Goal: Task Accomplishment & Management: Use online tool/utility

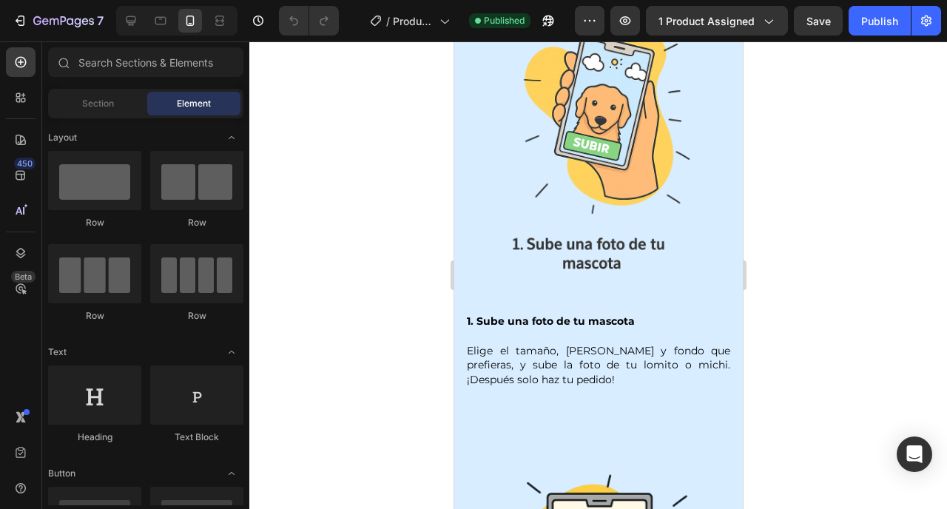
scroll to position [1301, 0]
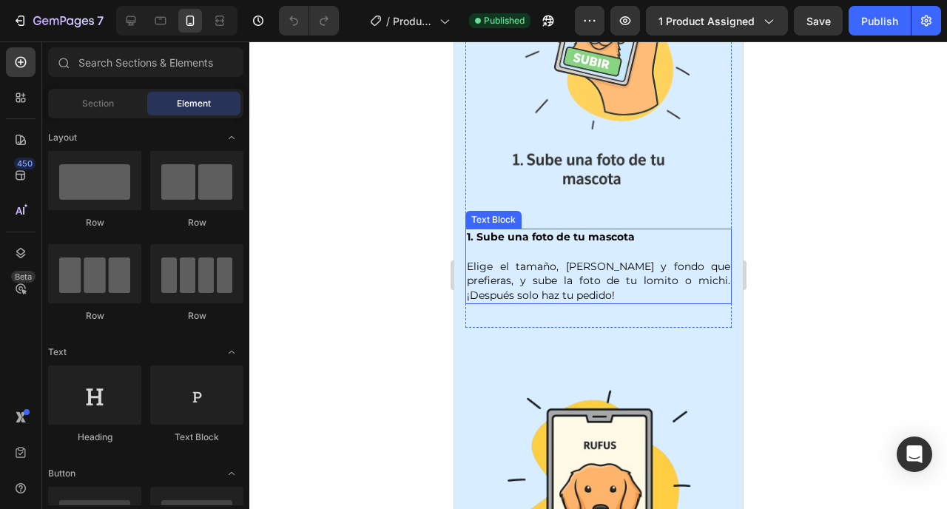
click at [537, 241] on p "1. Sube una foto de tu mascota Elige el tamaño, marco y fondo que prefieras, y …" at bounding box center [597, 266] width 263 height 73
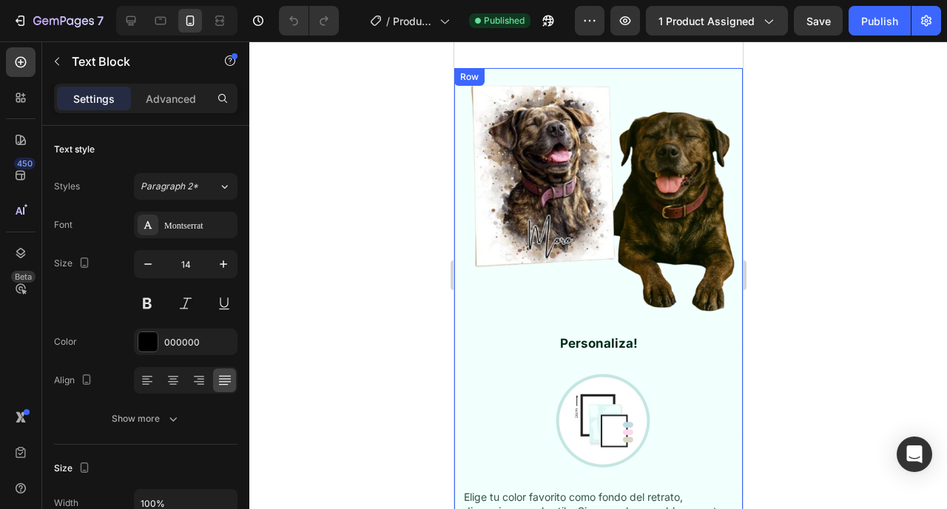
scroll to position [3216, 0]
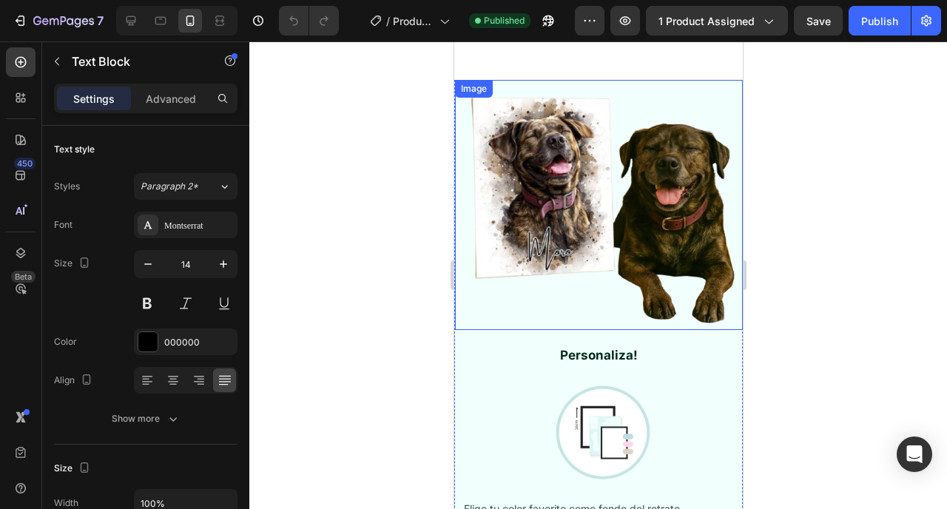
click at [523, 331] on img at bounding box center [600, 205] width 284 height 251
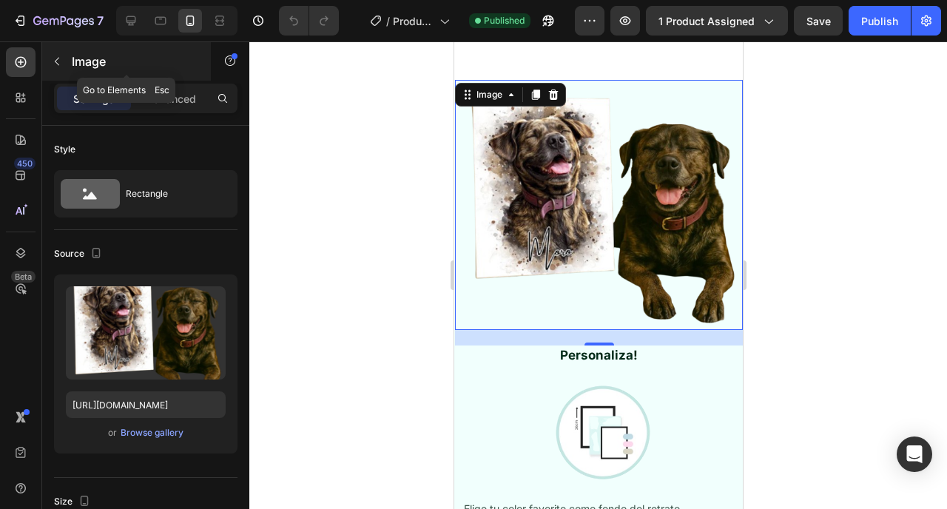
click at [59, 58] on icon "button" at bounding box center [57, 62] width 12 height 12
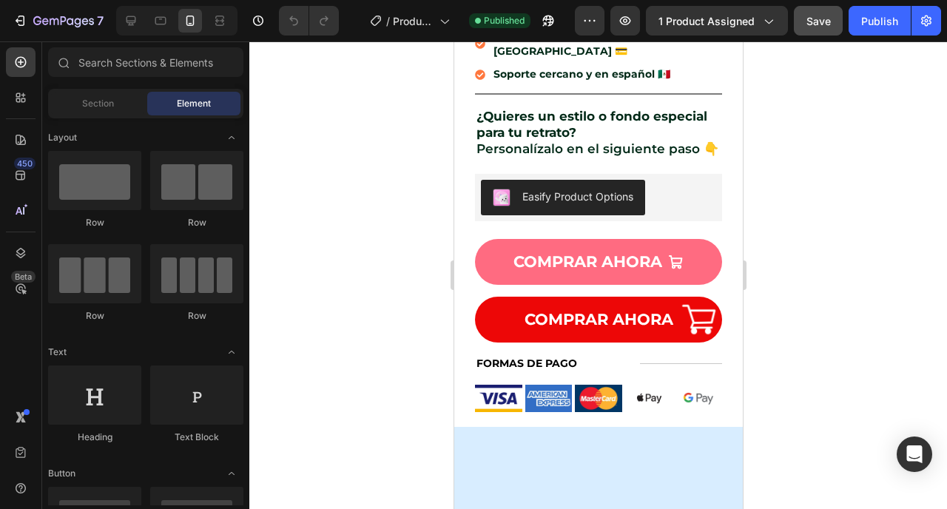
scroll to position [275, 0]
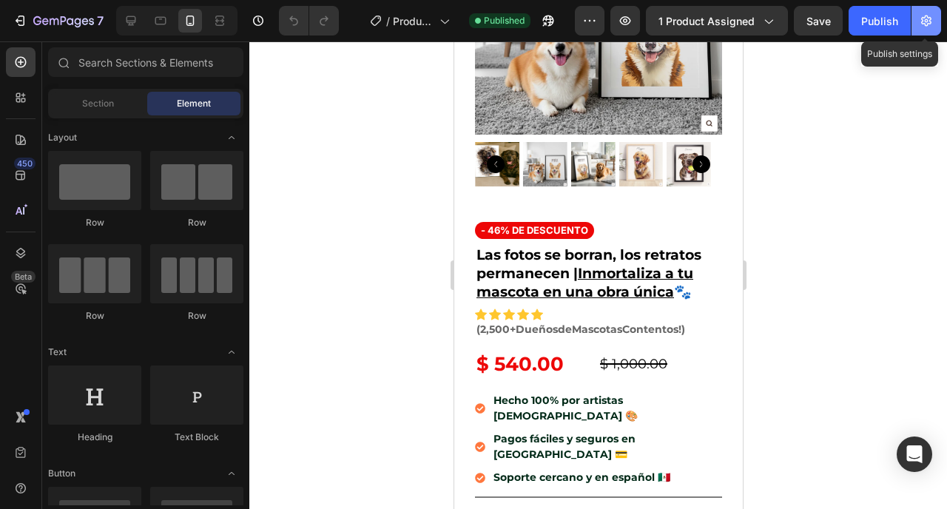
click at [933, 32] on button "button" at bounding box center [927, 21] width 30 height 30
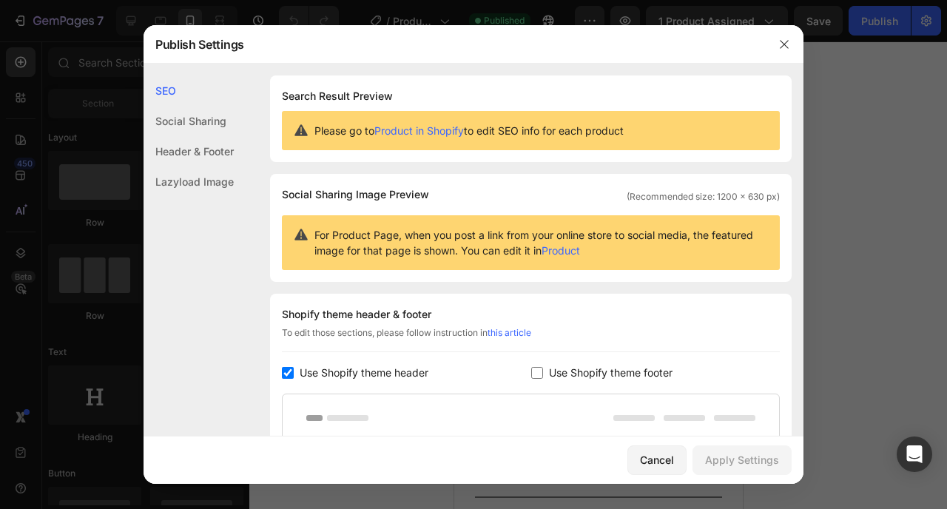
click at [192, 184] on div "Lazyload Image" at bounding box center [189, 182] width 90 height 30
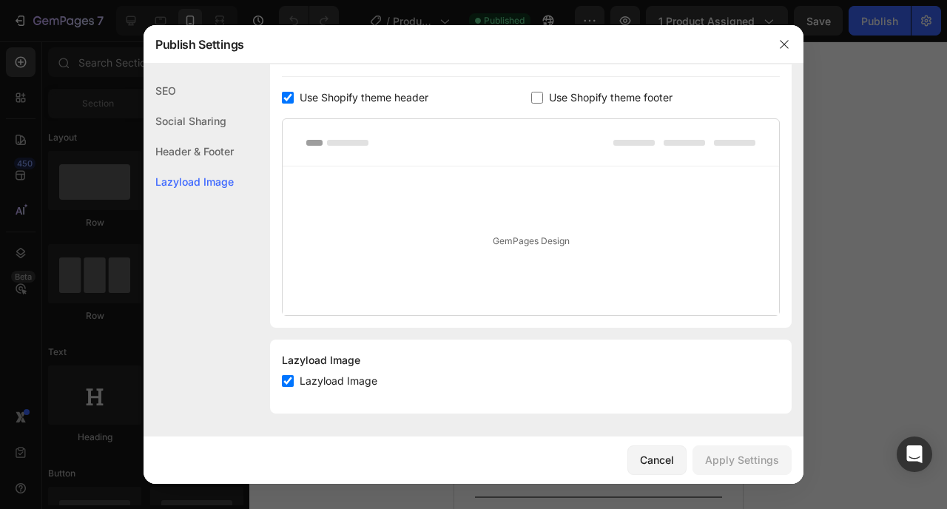
scroll to position [277, 0]
click at [653, 465] on div "Cancel" at bounding box center [657, 460] width 34 height 16
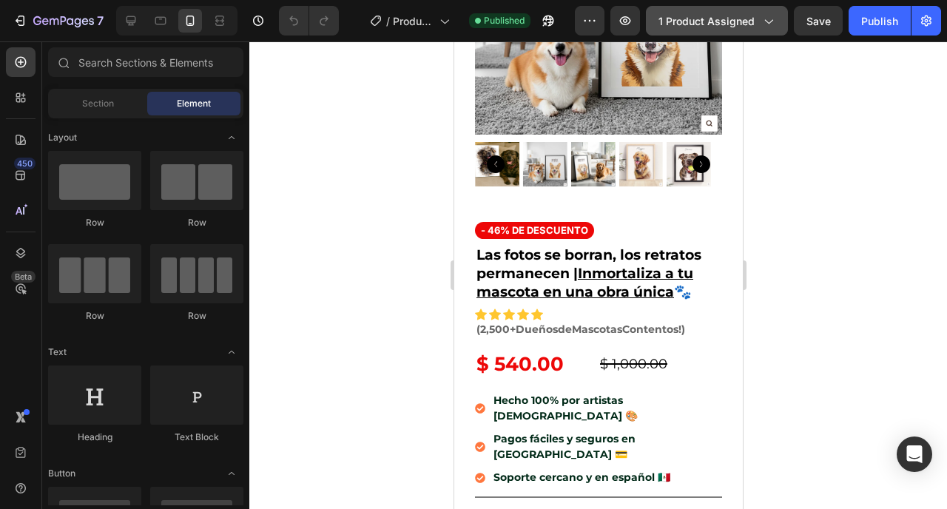
click at [762, 24] on icon "button" at bounding box center [768, 20] width 15 height 15
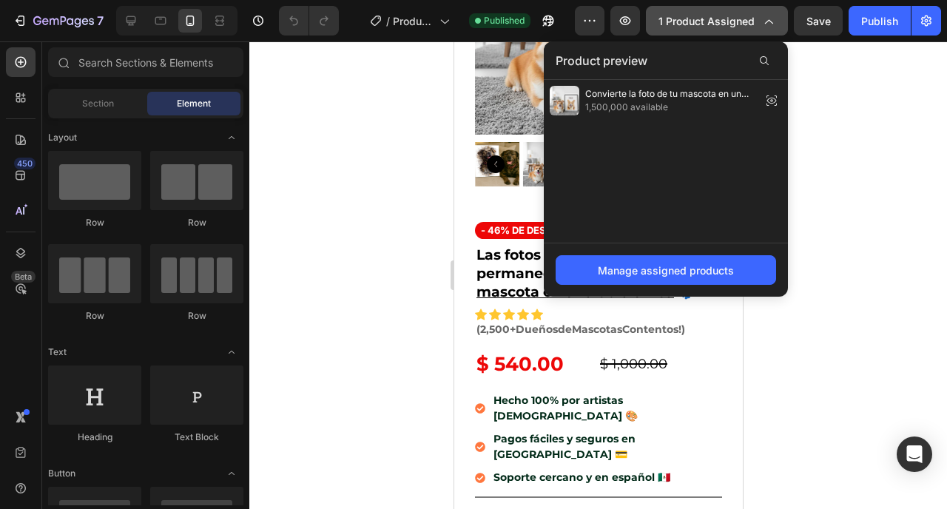
click at [762, 24] on icon "button" at bounding box center [768, 20] width 15 height 15
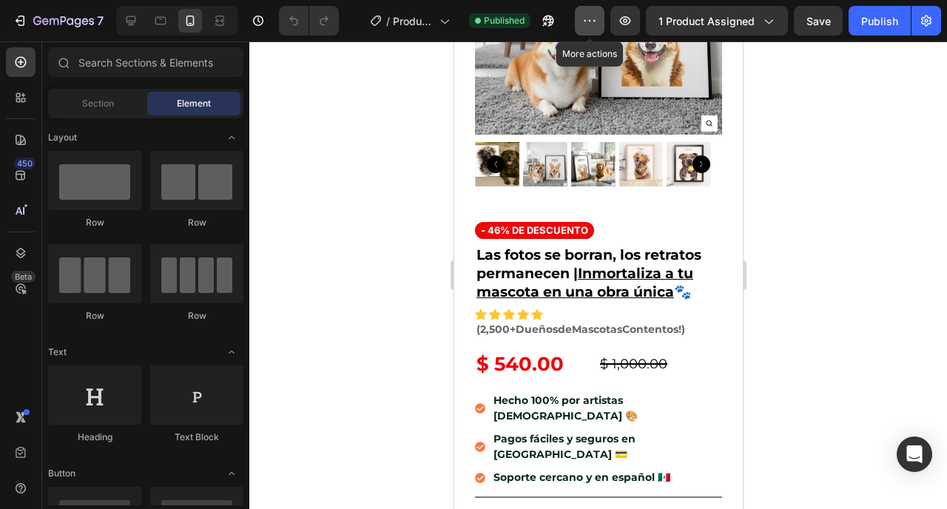
click at [585, 20] on icon "button" at bounding box center [589, 20] width 15 height 15
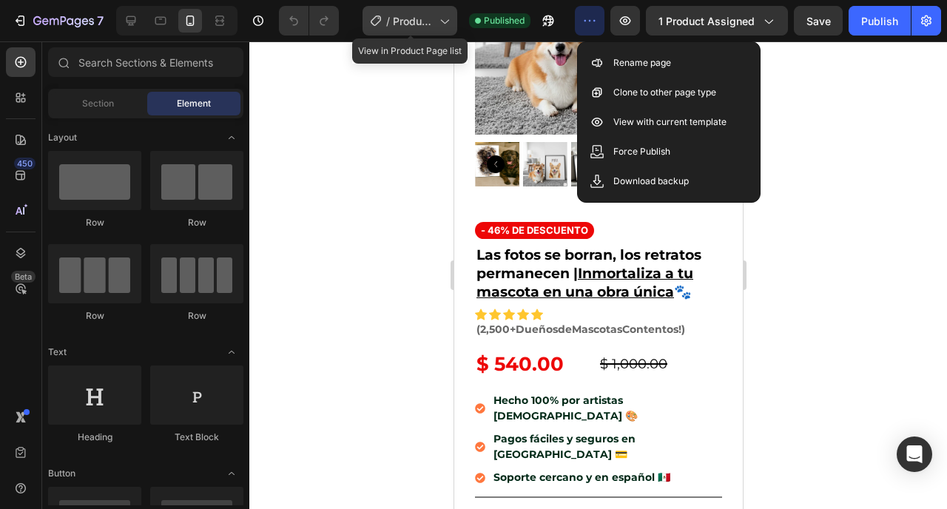
click at [425, 26] on span "Product Page - [DATE] 22:22:18" at bounding box center [413, 21] width 41 height 16
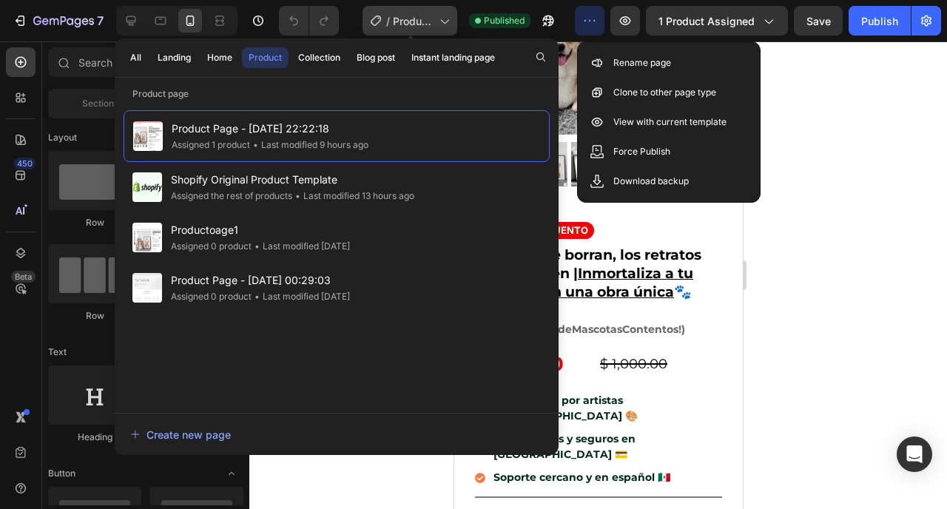
click at [425, 26] on span "Product Page - [DATE] 22:22:18" at bounding box center [413, 21] width 41 height 16
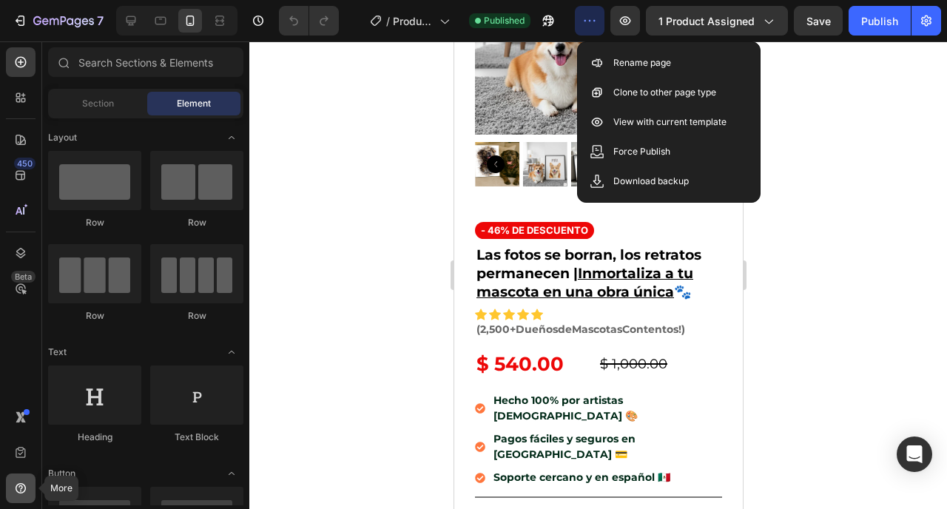
click at [27, 497] on div at bounding box center [21, 489] width 30 height 30
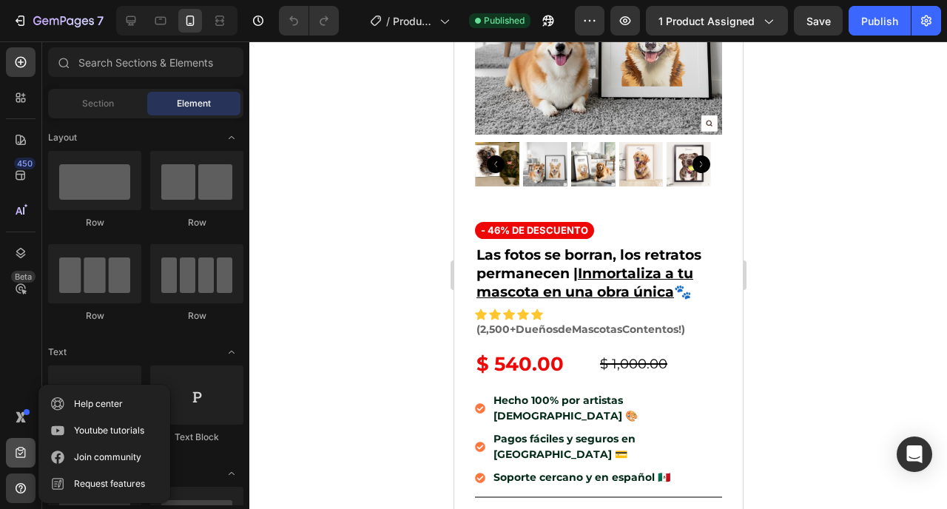
click at [21, 451] on icon at bounding box center [20, 453] width 15 height 15
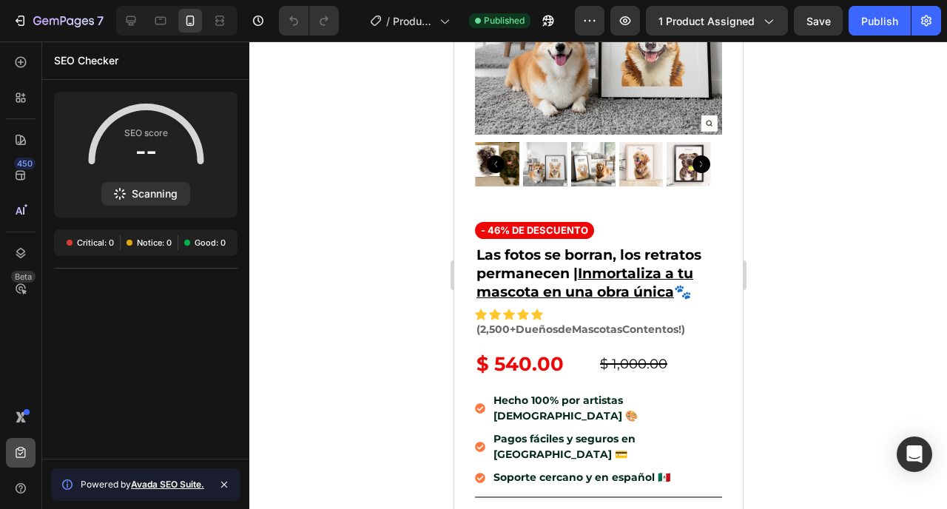
click at [21, 451] on icon at bounding box center [20, 453] width 15 height 15
click at [21, 252] on icon at bounding box center [20, 253] width 15 height 15
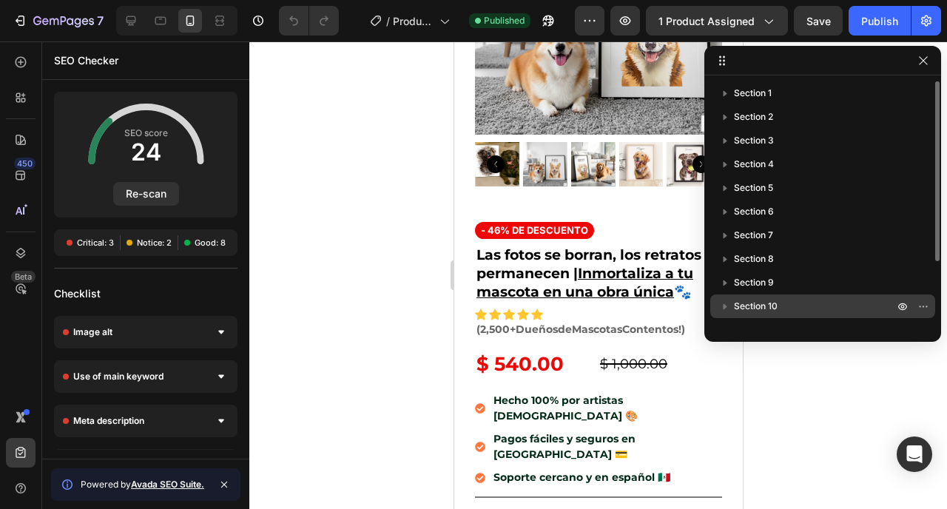
click at [866, 313] on p "Section 10" at bounding box center [815, 306] width 163 height 15
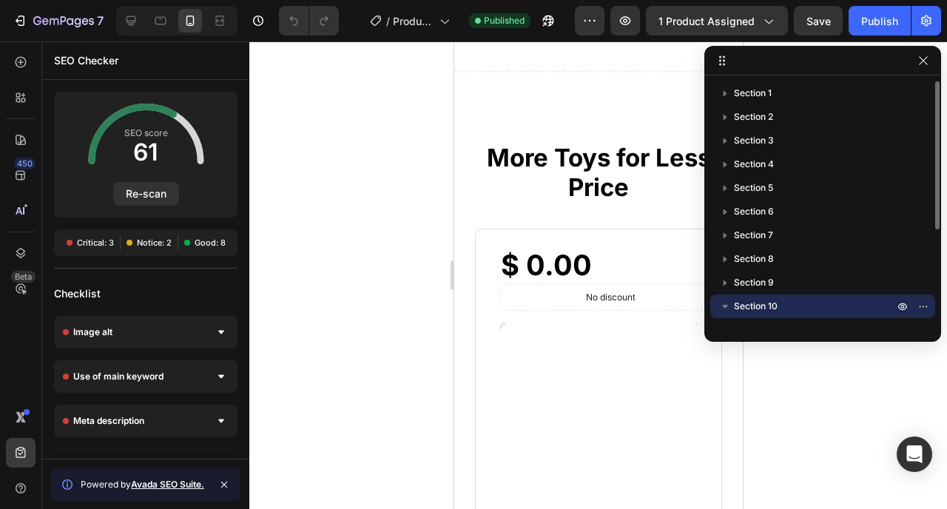
scroll to position [6904, 0]
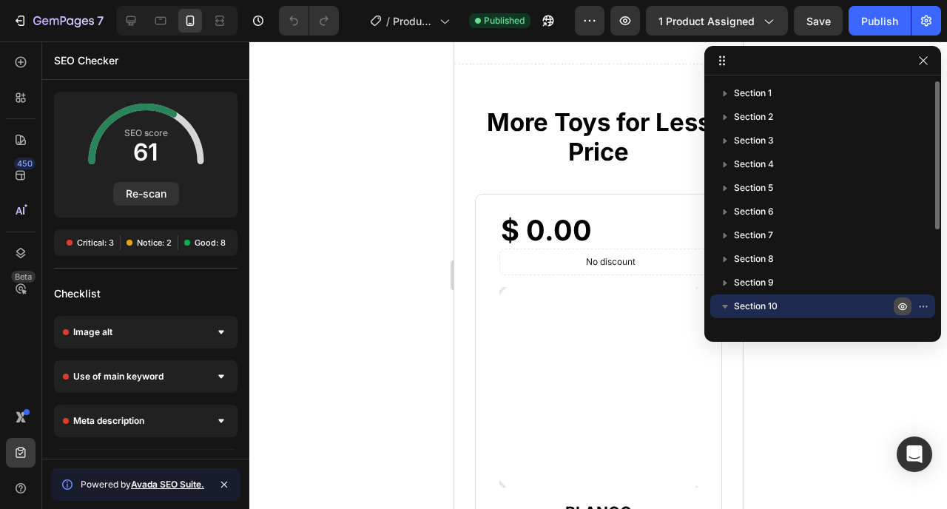
click at [901, 305] on icon "button" at bounding box center [903, 306] width 12 height 12
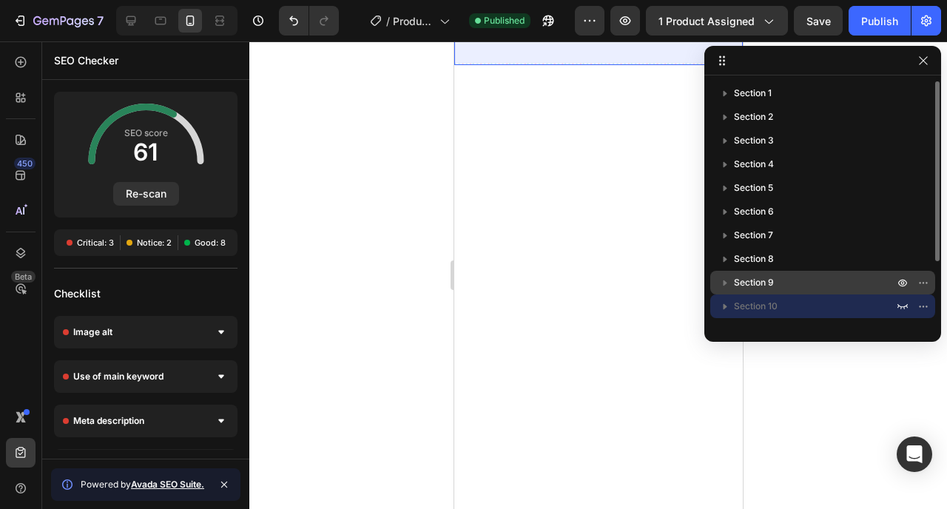
click at [830, 287] on p "Section 9" at bounding box center [815, 282] width 163 height 15
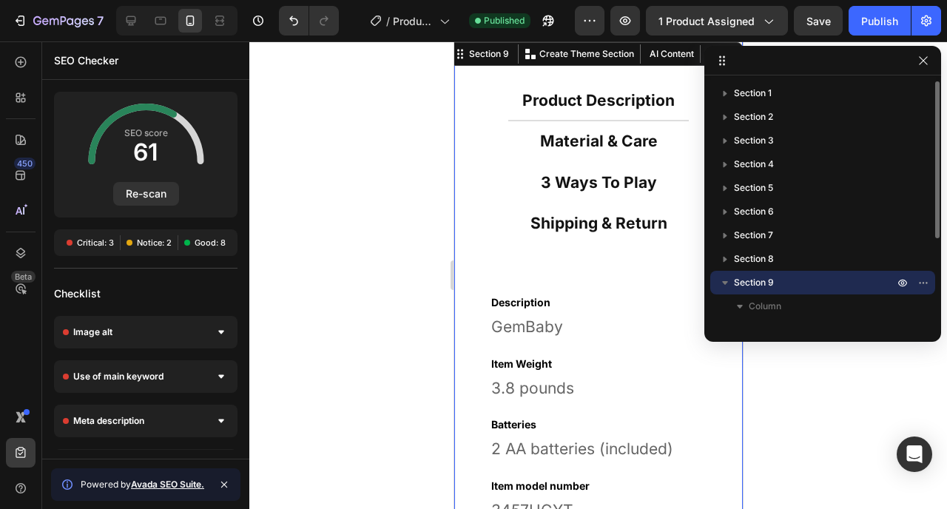
scroll to position [5604, 0]
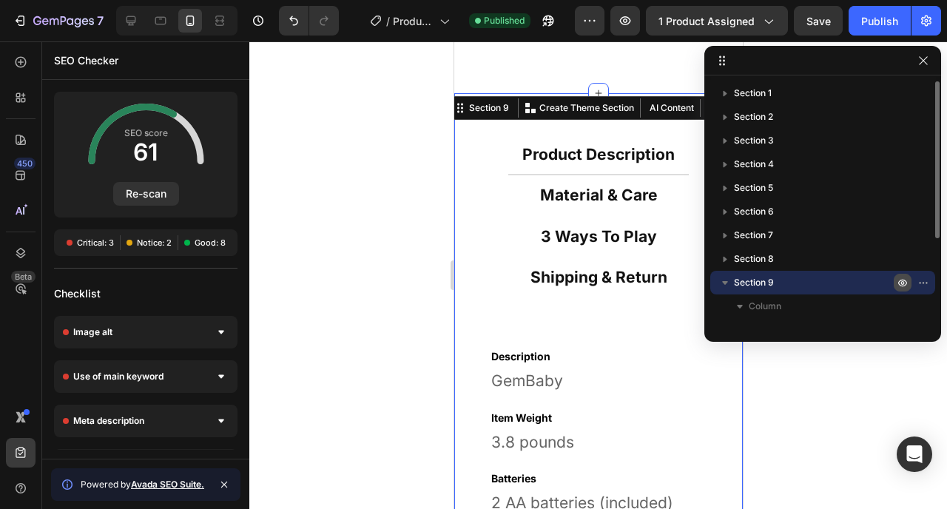
click at [902, 288] on icon "button" at bounding box center [903, 283] width 12 height 12
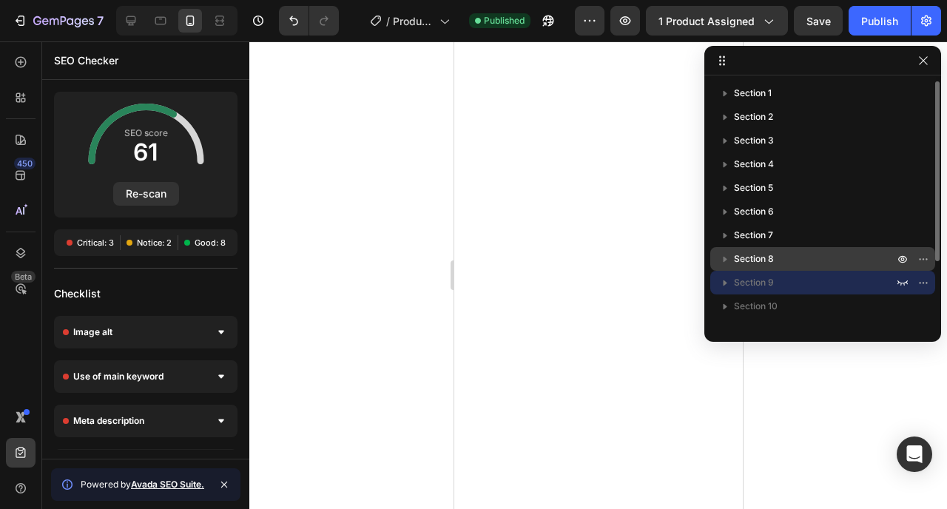
click at [799, 263] on p "Section 8" at bounding box center [815, 259] width 163 height 15
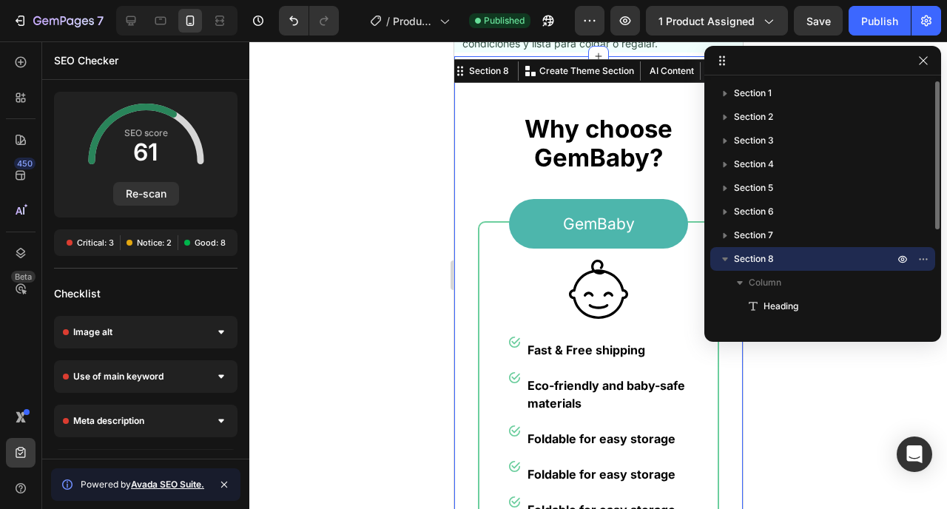
scroll to position [4685, 0]
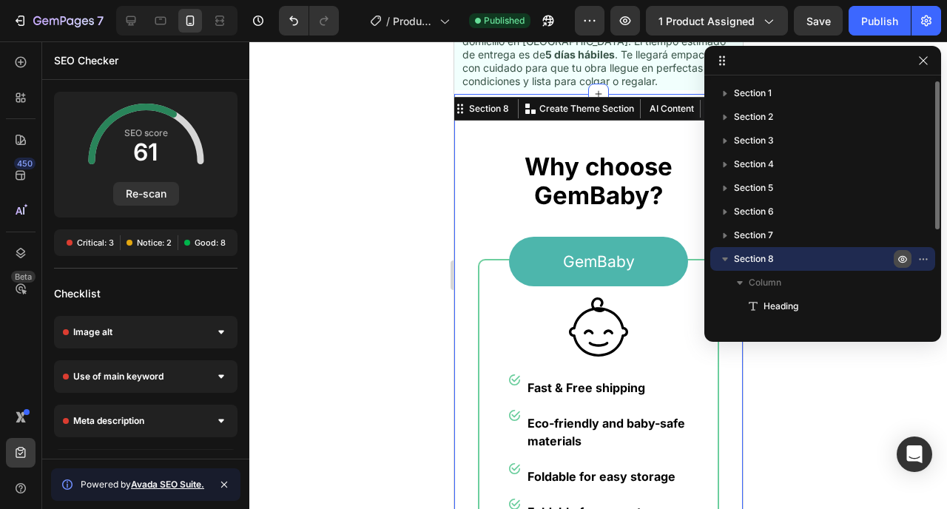
click at [901, 260] on icon "button" at bounding box center [903, 260] width 4 height 4
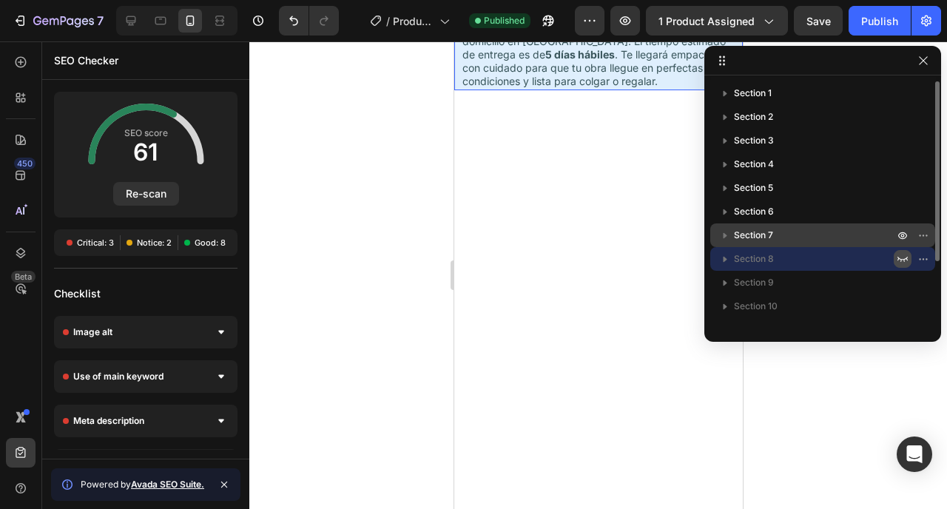
click at [789, 232] on p "Section 7" at bounding box center [815, 235] width 163 height 15
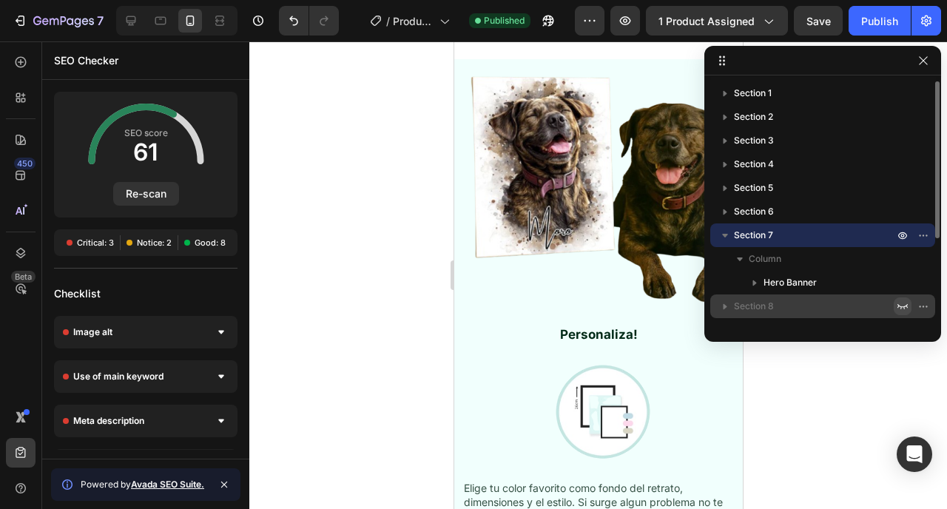
scroll to position [3480, 0]
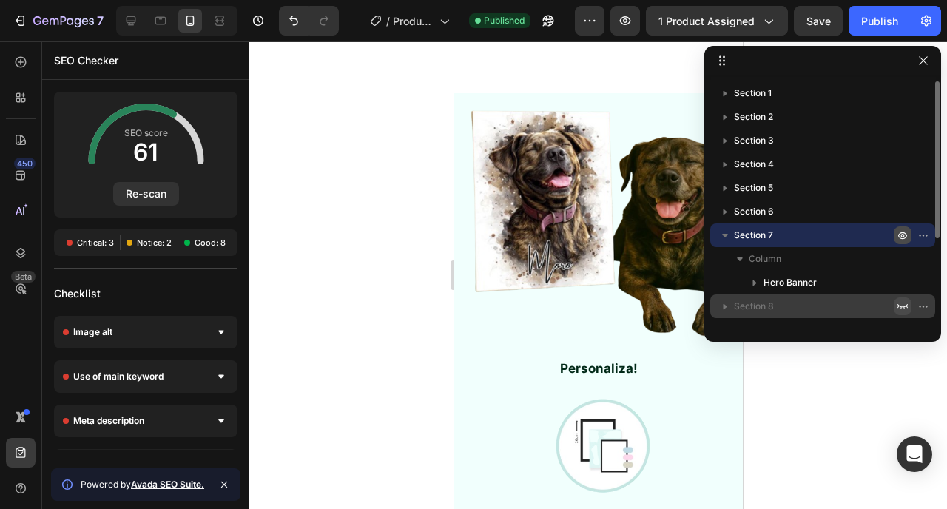
click at [903, 238] on icon "button" at bounding box center [903, 235] width 12 height 12
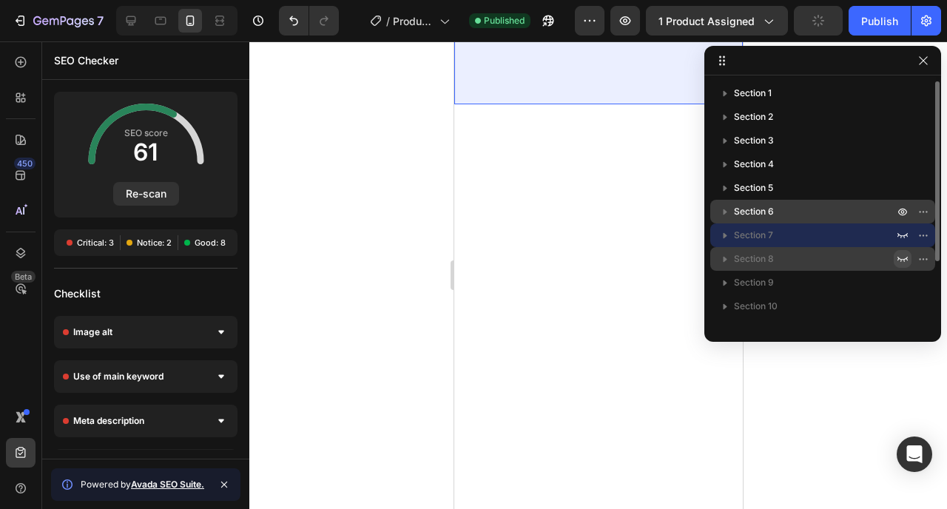
click at [806, 207] on p "Section 6" at bounding box center [815, 211] width 163 height 15
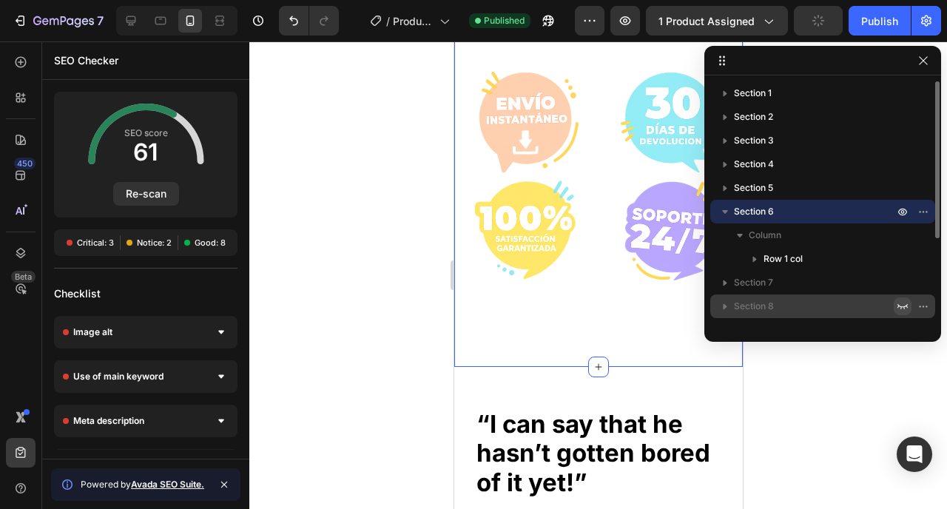
scroll to position [3119, 0]
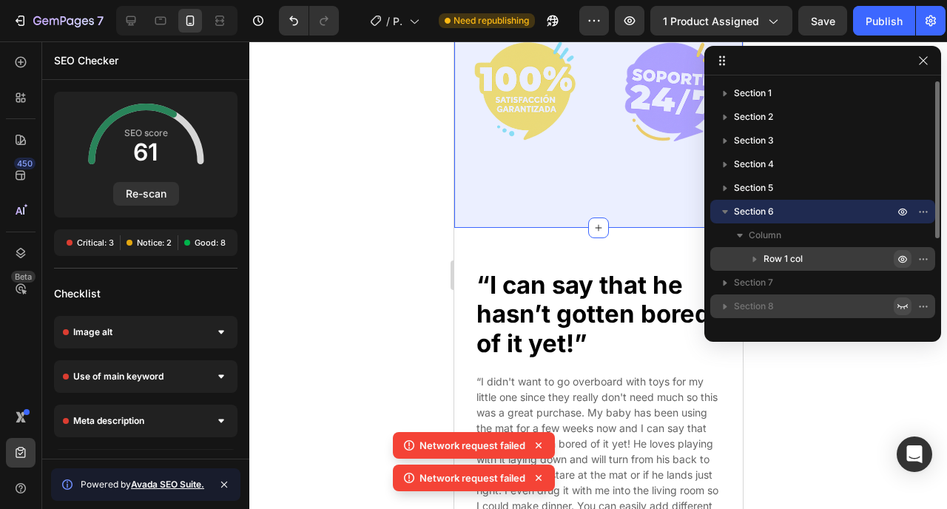
click at [906, 266] on button "button" at bounding box center [903, 259] width 18 height 18
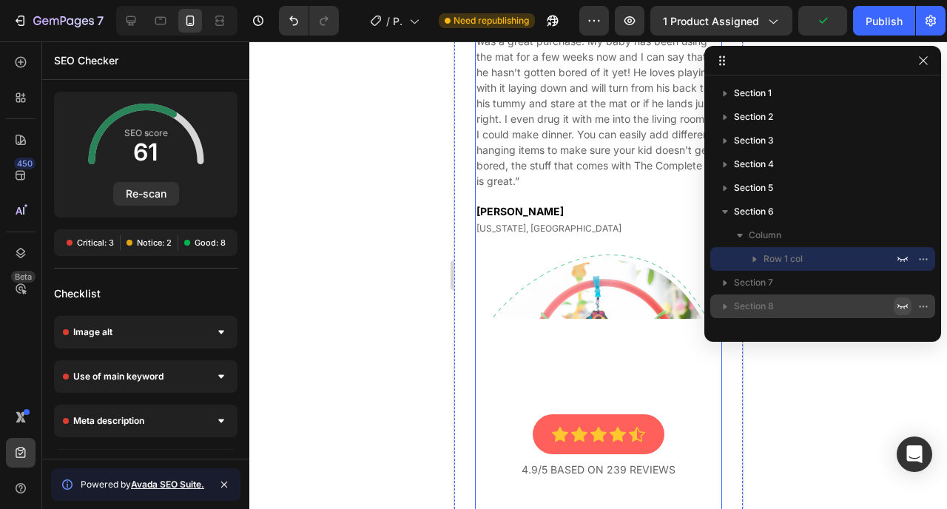
click at [579, 118] on div "“I can say that he hasn’t gotten bored of it yet!” Heading “I didn't want to go…" at bounding box center [597, 188] width 247 height 665
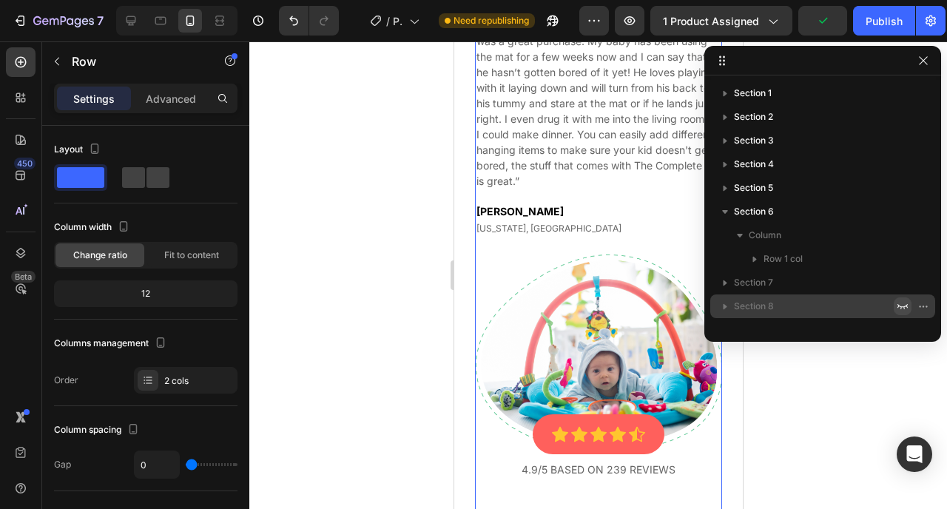
scroll to position [182, 0]
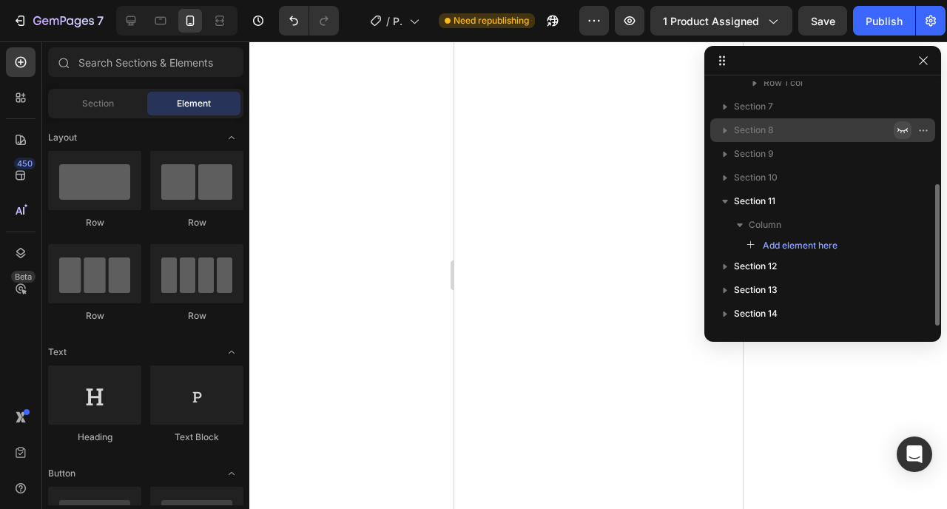
scroll to position [176, 0]
click at [633, 169] on div at bounding box center [598, 35] width 289 height 269
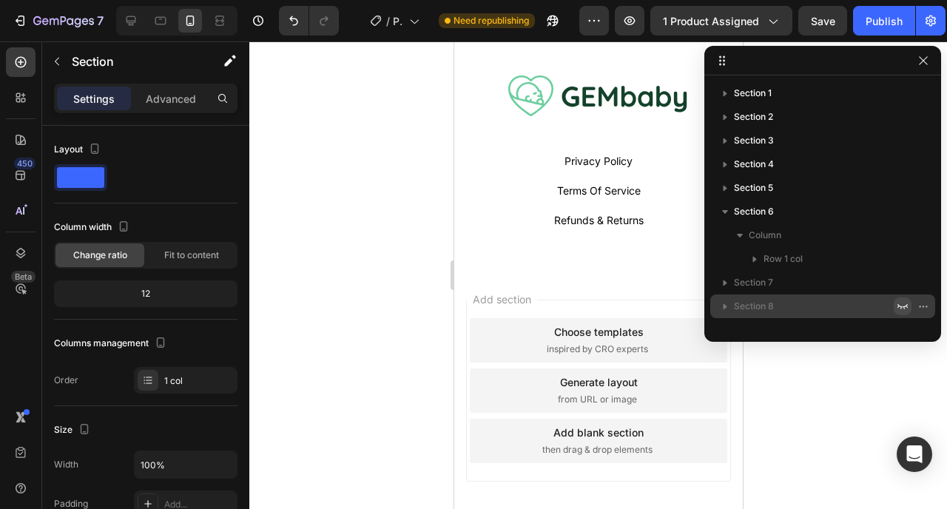
scroll to position [4171, 0]
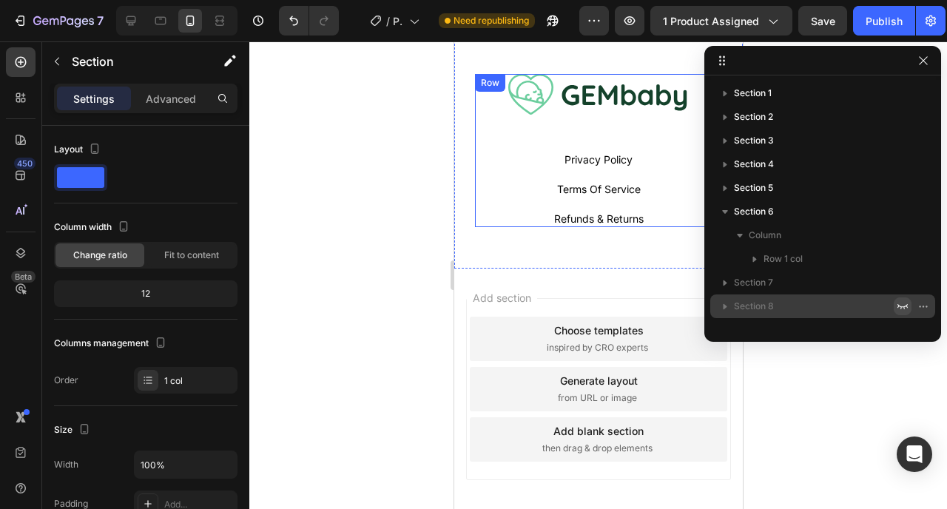
click at [508, 139] on div "Image" at bounding box center [597, 112] width 247 height 76
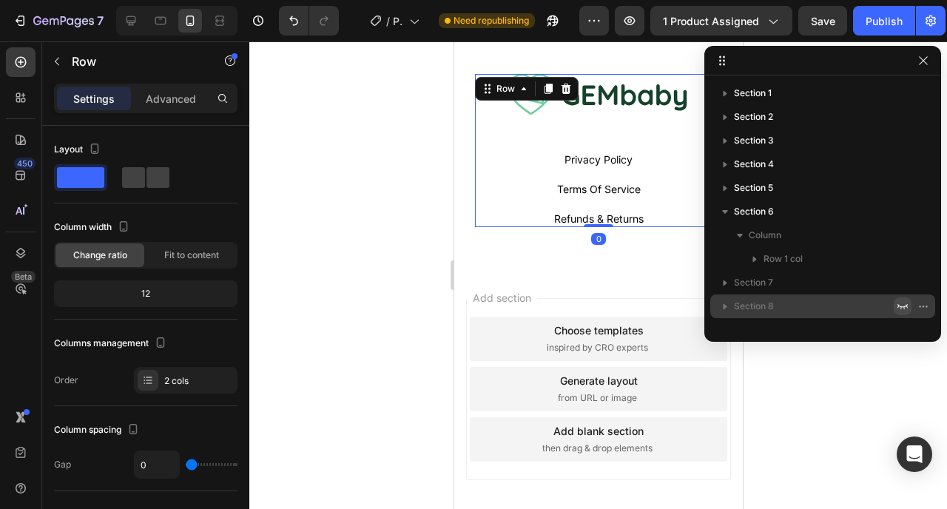
scroll to position [271, 0]
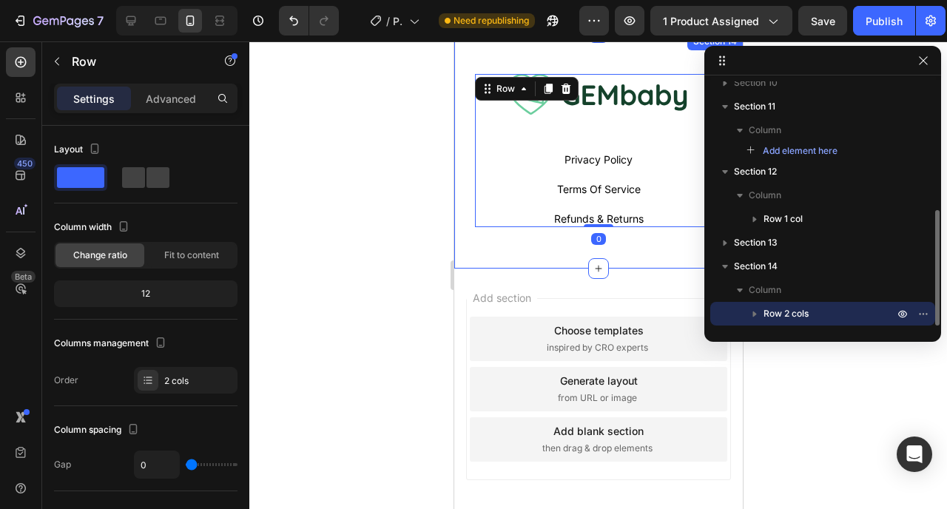
click at [461, 139] on div "Image privacy policy Button Terms of service Button Refunds & returns Button Ro…" at bounding box center [598, 151] width 289 height 236
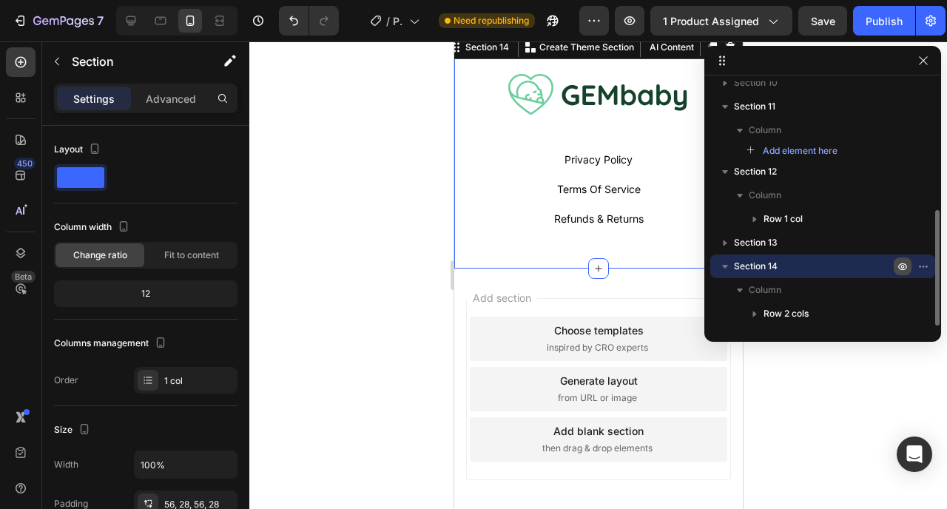
click at [904, 269] on icon "button" at bounding box center [903, 266] width 12 height 12
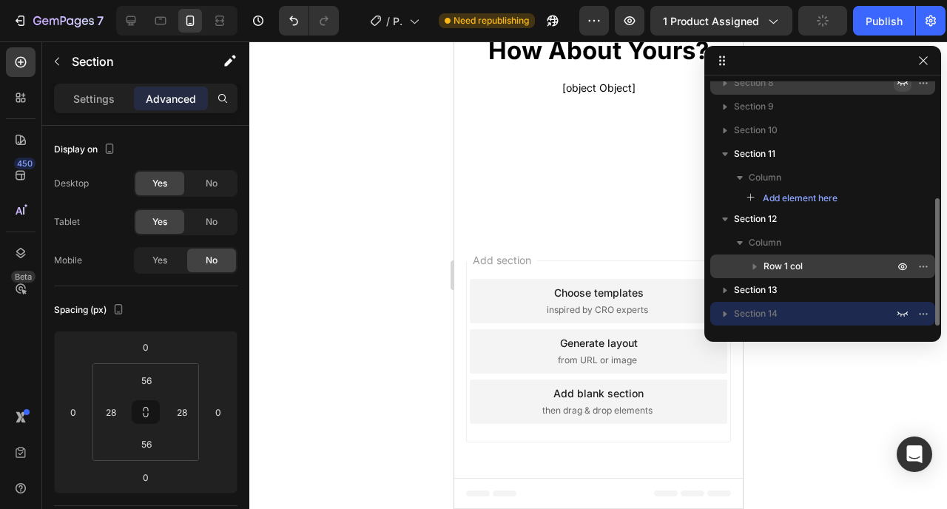
scroll to position [223, 0]
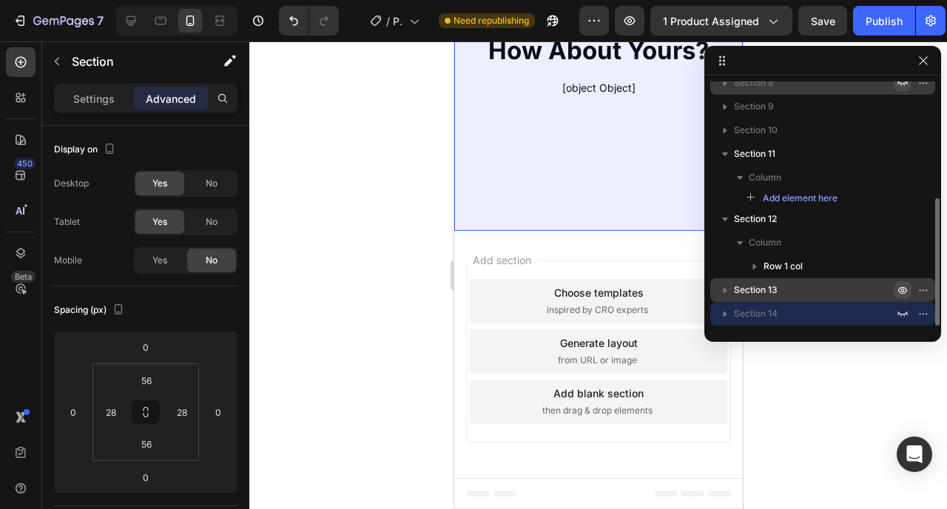
click at [899, 292] on icon "button" at bounding box center [902, 290] width 9 height 7
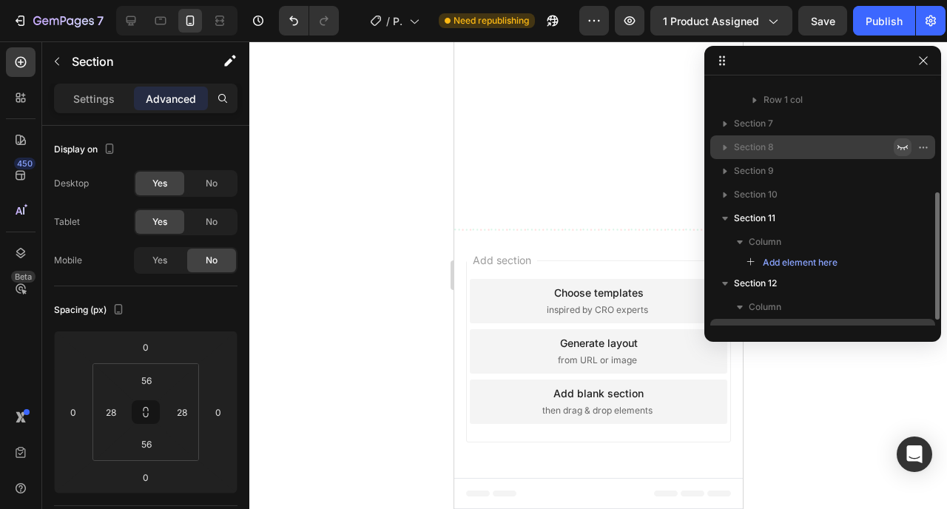
scroll to position [178, 0]
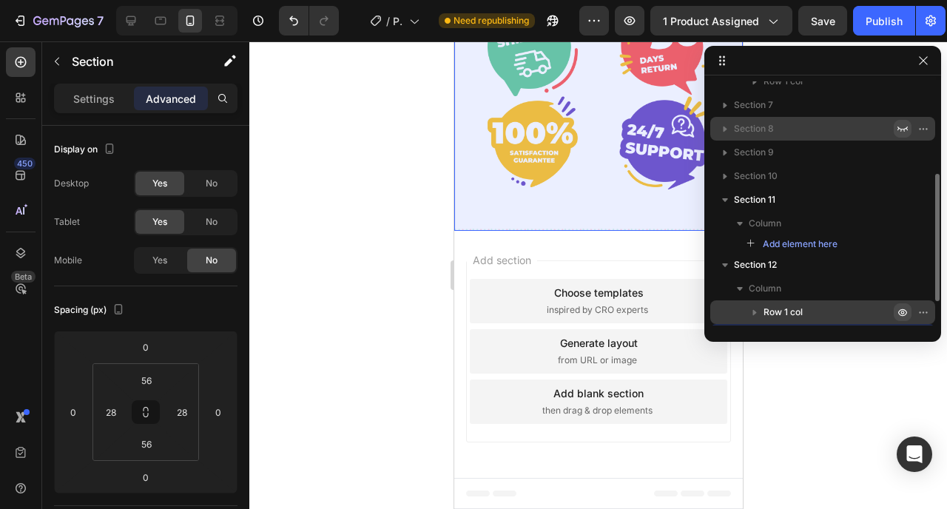
click at [906, 315] on icon "button" at bounding box center [903, 312] width 12 height 12
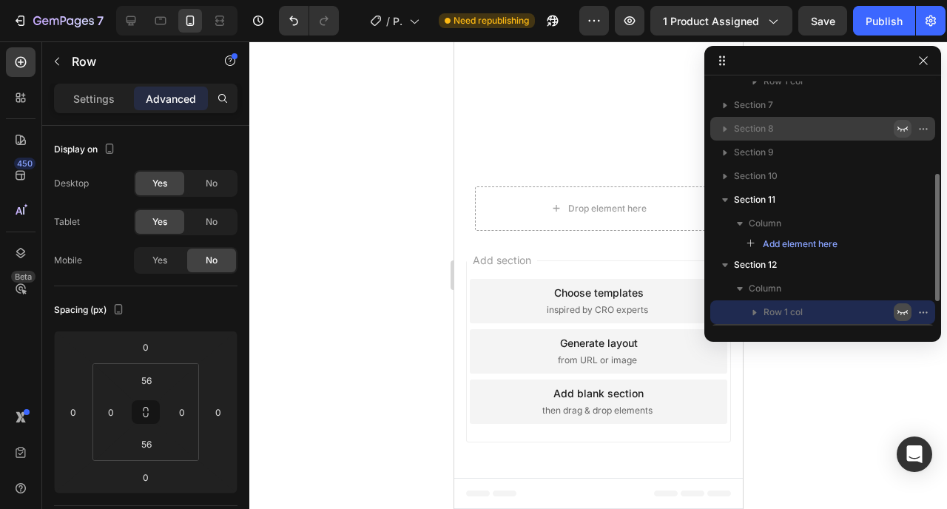
scroll to position [3396, 0]
click at [904, 315] on icon "button" at bounding box center [903, 312] width 12 height 12
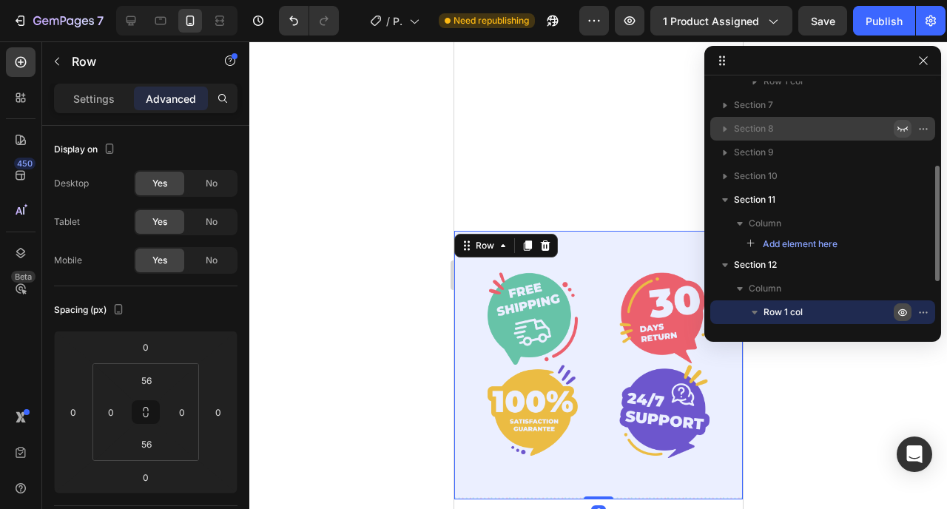
scroll to position [3665, 0]
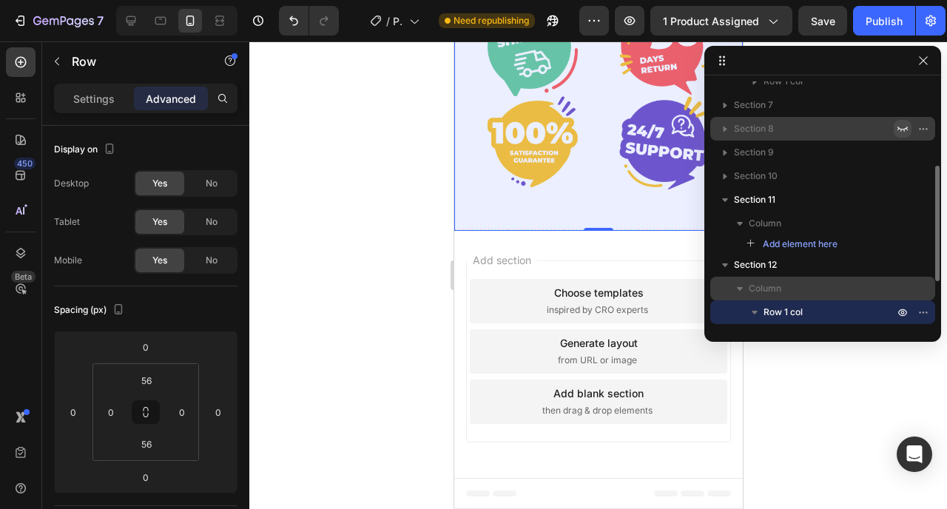
click at [841, 285] on p "Column" at bounding box center [823, 288] width 148 height 15
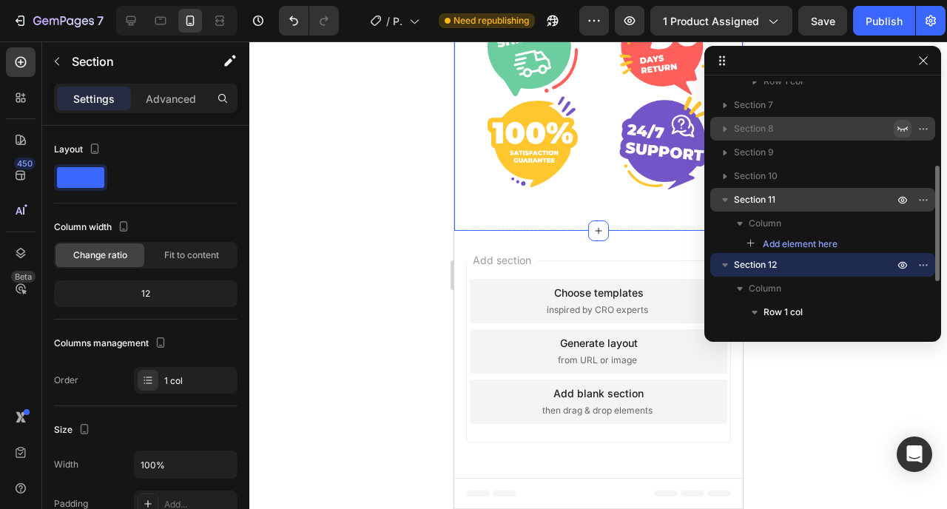
click at [767, 202] on span "Section 11" at bounding box center [754, 199] width 41 height 15
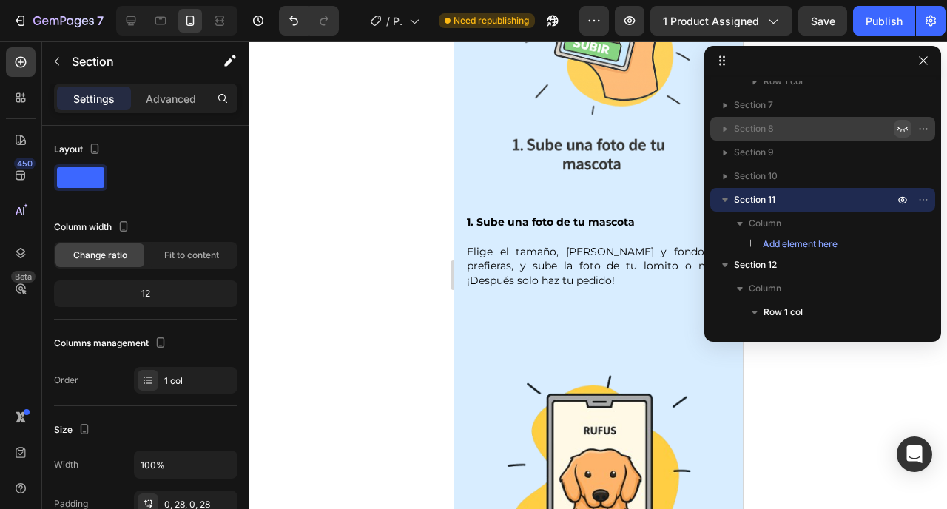
scroll to position [0, 0]
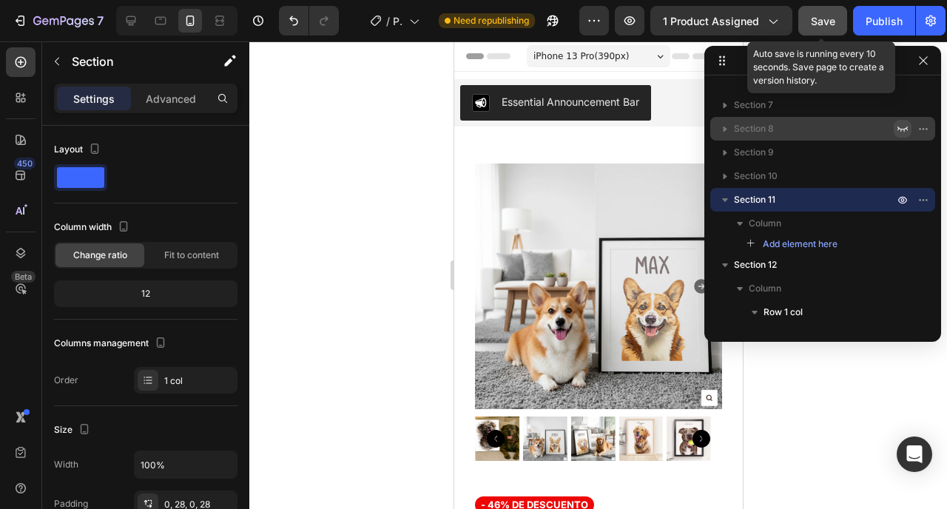
click at [824, 17] on span "Save" at bounding box center [823, 21] width 24 height 13
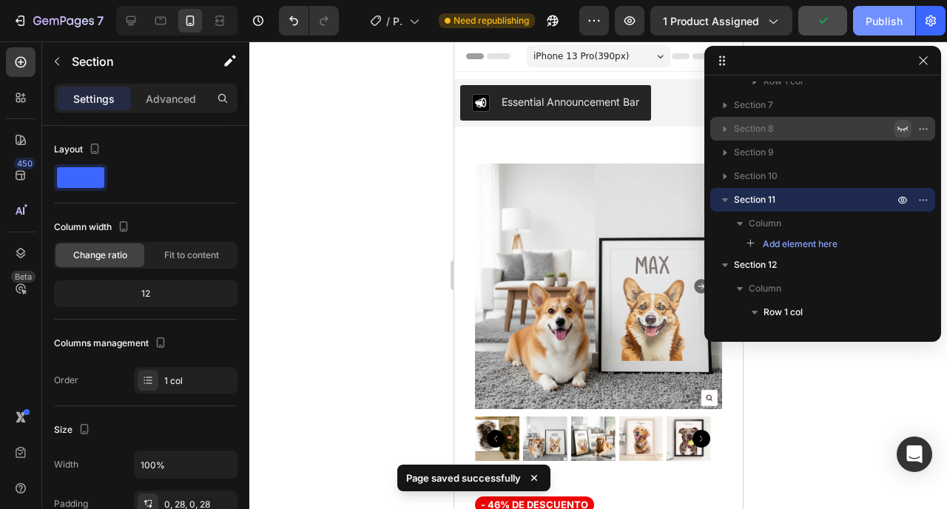
click at [867, 30] on button "Publish" at bounding box center [884, 21] width 62 height 30
